Goal: Browse casually

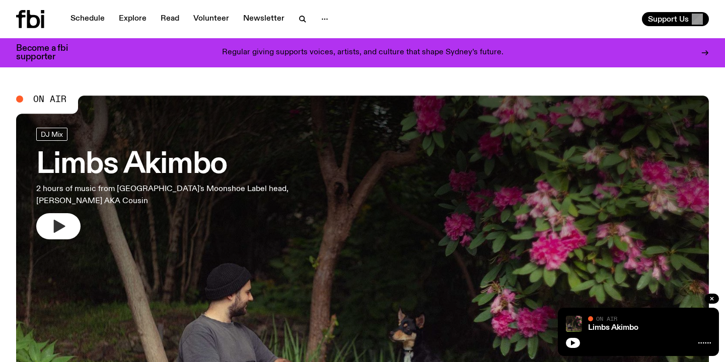
click at [59, 232] on icon "button" at bounding box center [58, 226] width 16 height 16
